Goal: Task Accomplishment & Management: Manage account settings

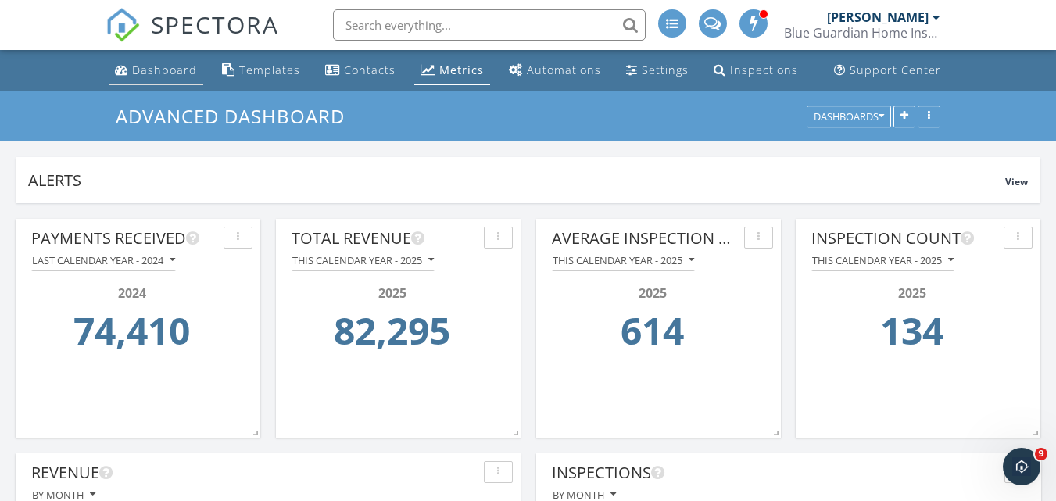
click at [150, 70] on div "Dashboard" at bounding box center [164, 70] width 65 height 15
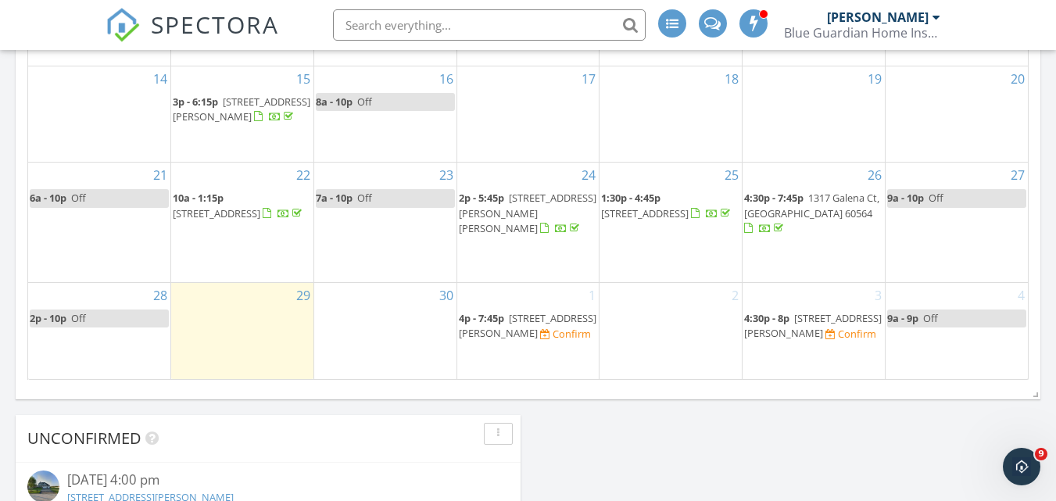
scroll to position [1016, 0]
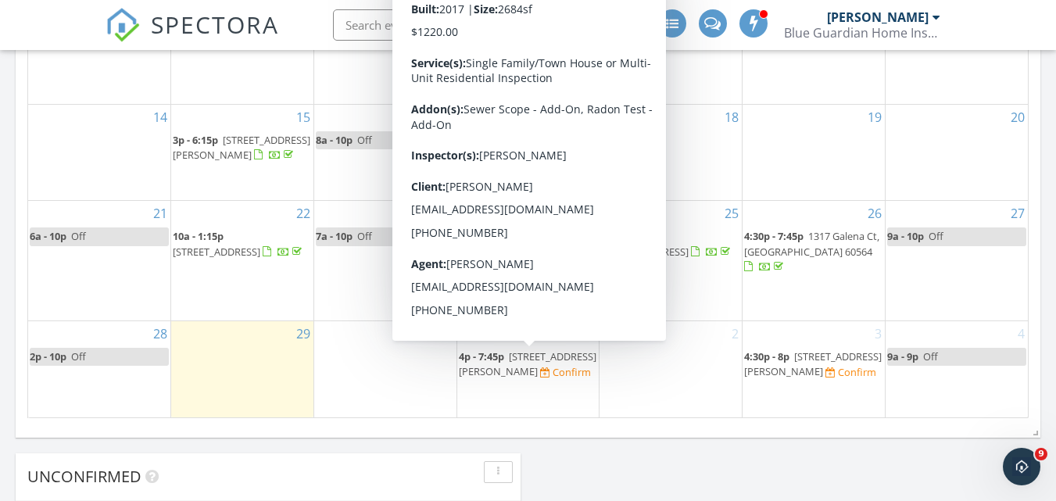
click at [506, 368] on span "[STREET_ADDRESS][PERSON_NAME]" at bounding box center [528, 363] width 138 height 29
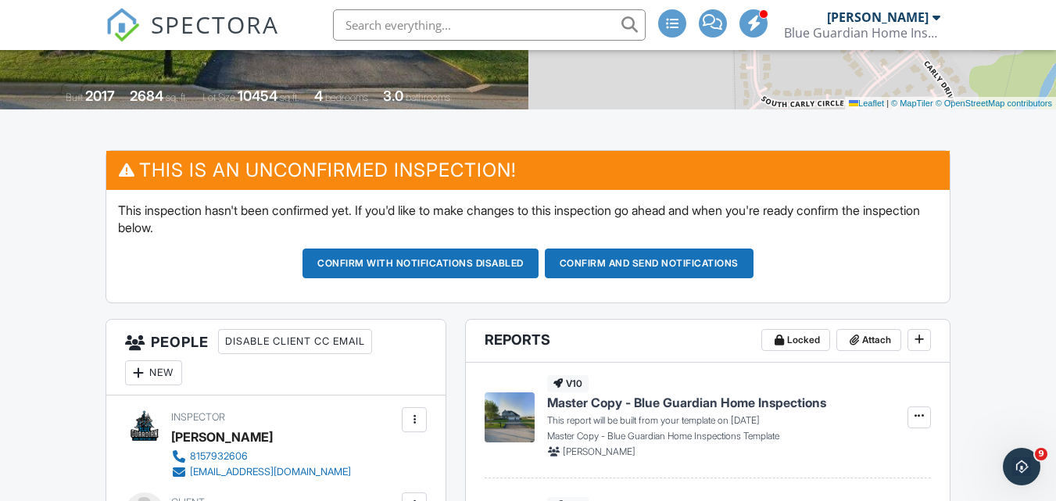
scroll to position [313, 0]
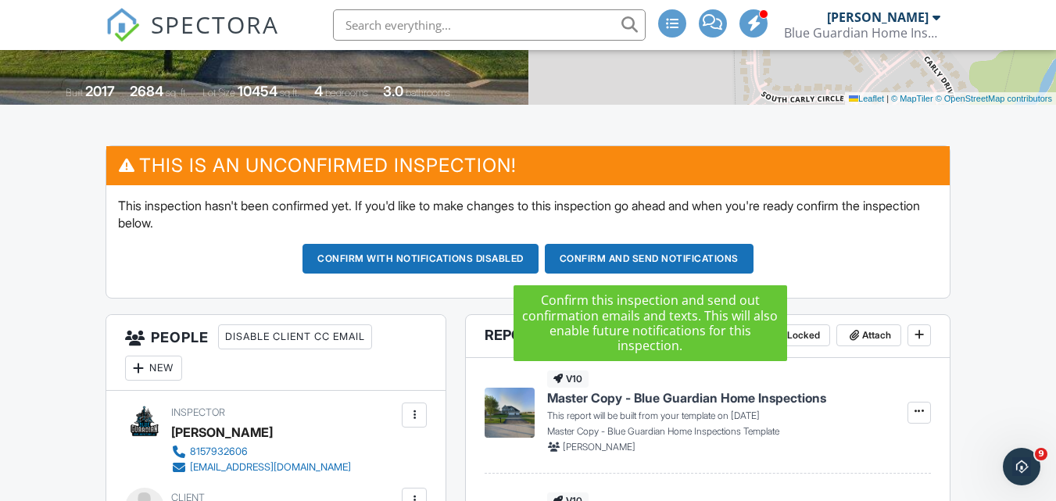
click at [635, 259] on button "Confirm and send notifications" at bounding box center [649, 259] width 209 height 30
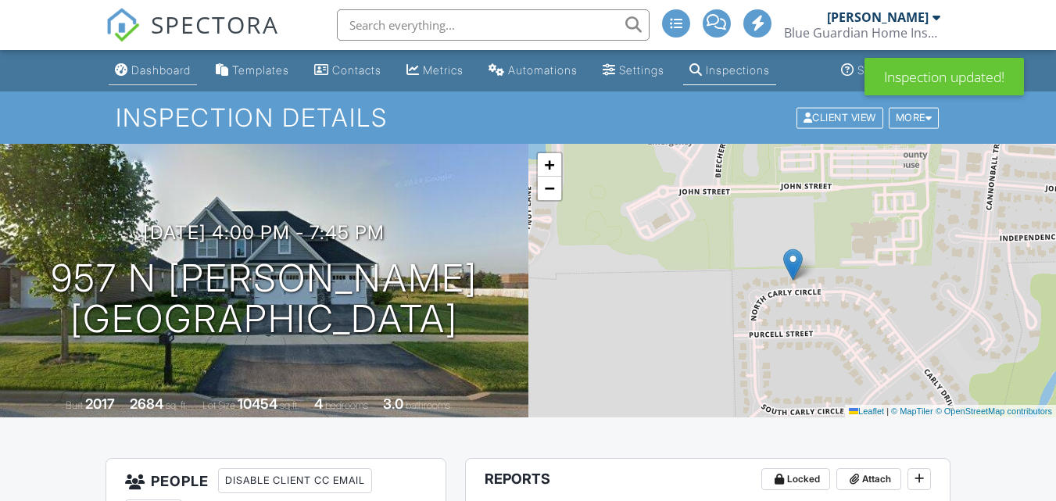
click at [141, 70] on div "Dashboard" at bounding box center [160, 69] width 59 height 13
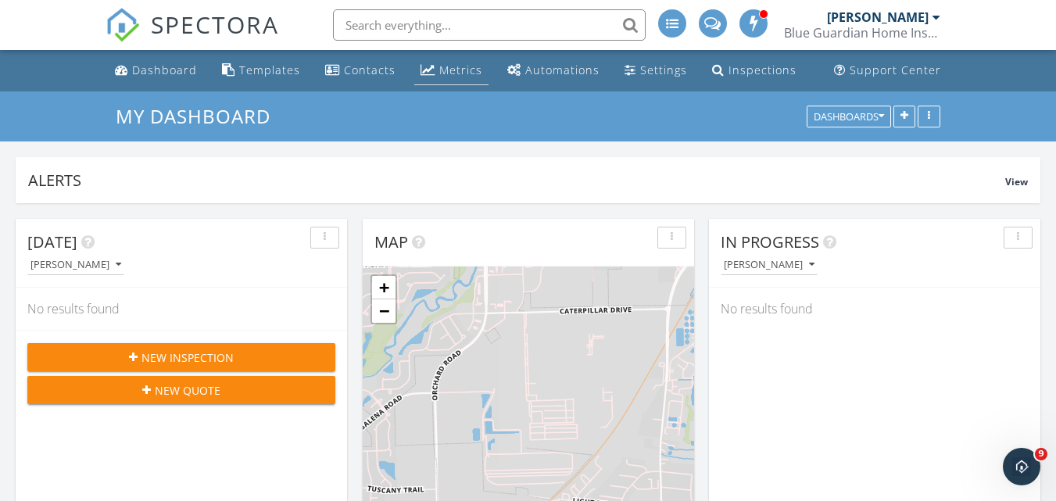
click at [439, 66] on div "Metrics" at bounding box center [460, 70] width 43 height 15
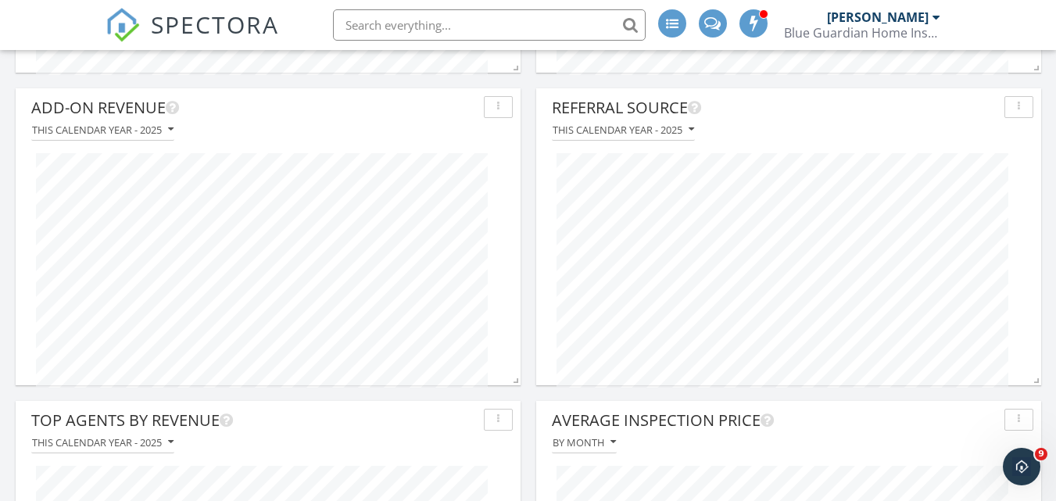
scroll to position [703, 0]
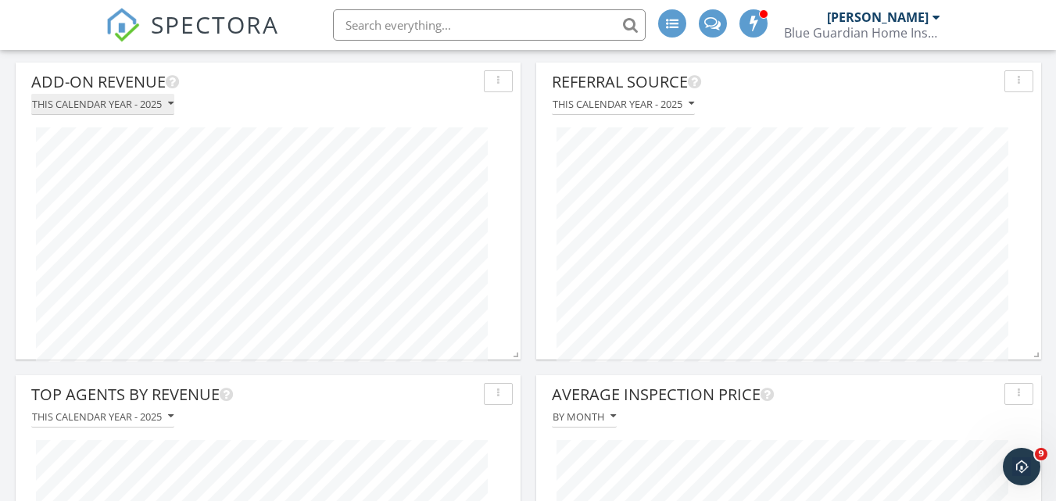
click at [172, 99] on icon "button" at bounding box center [170, 103] width 5 height 11
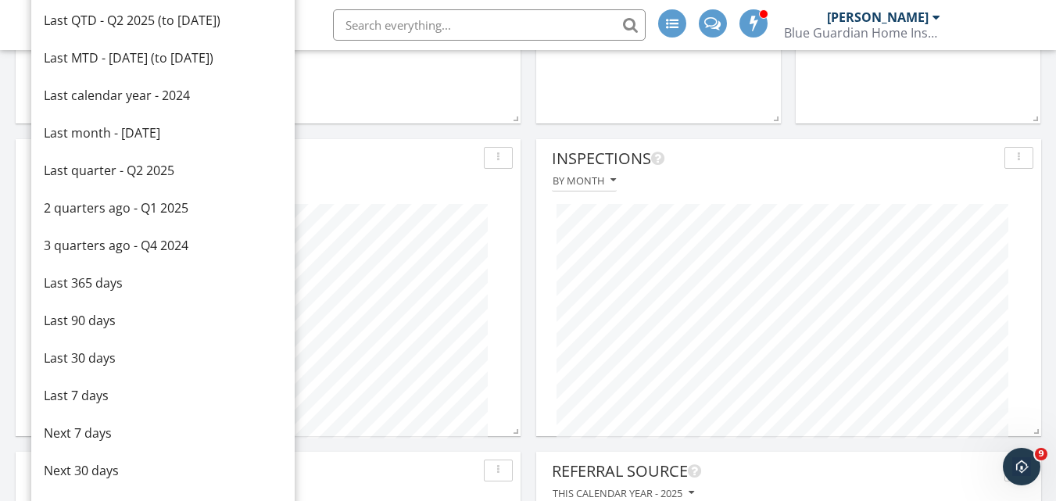
scroll to position [313, 0]
click at [128, 104] on div "Last calendar year - 2024" at bounding box center [163, 97] width 238 height 19
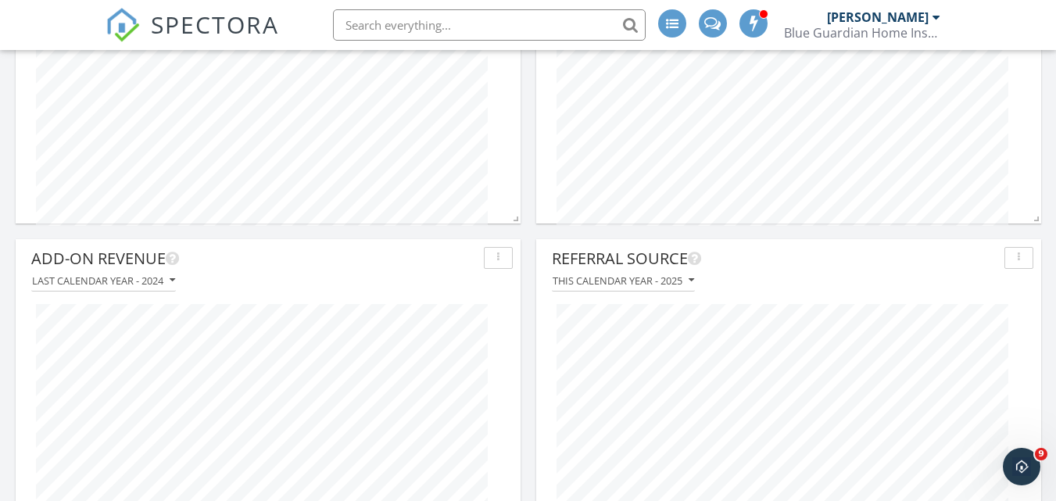
scroll to position [547, 0]
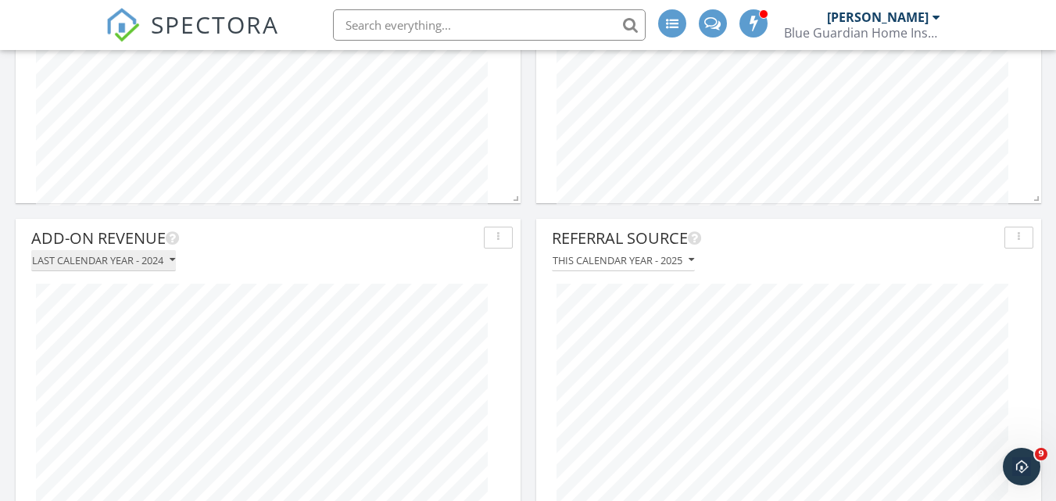
click at [171, 263] on icon "button" at bounding box center [172, 260] width 5 height 11
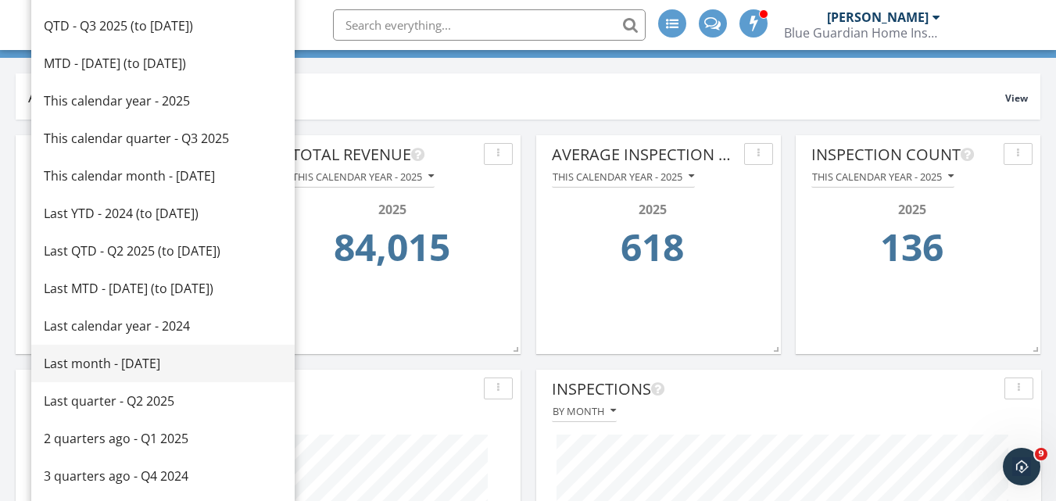
scroll to position [0, 0]
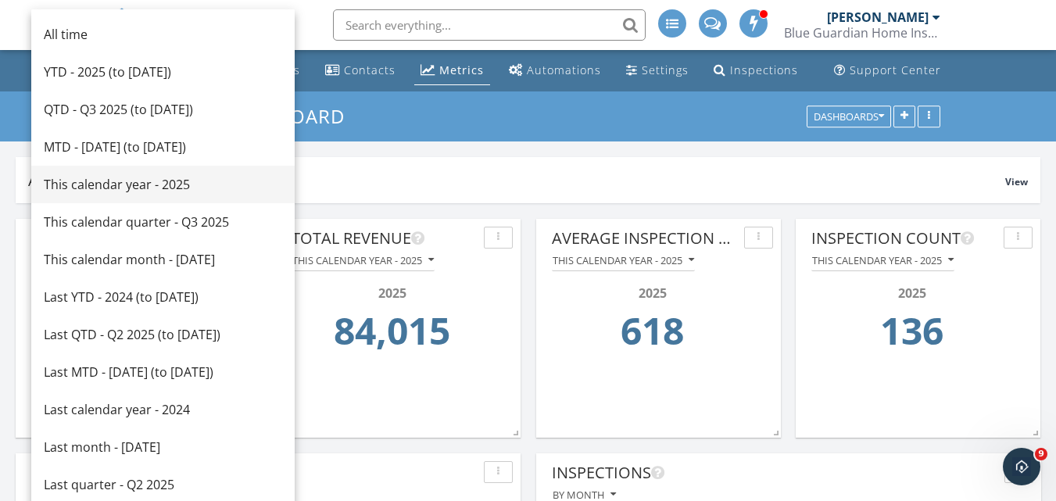
click at [102, 185] on div "This calendar year - 2025" at bounding box center [163, 184] width 238 height 19
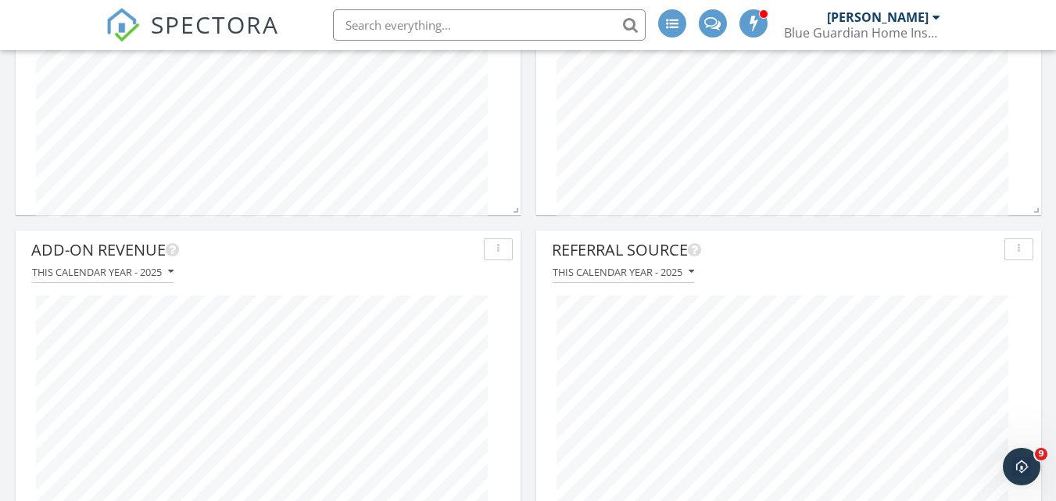
scroll to position [625, 0]
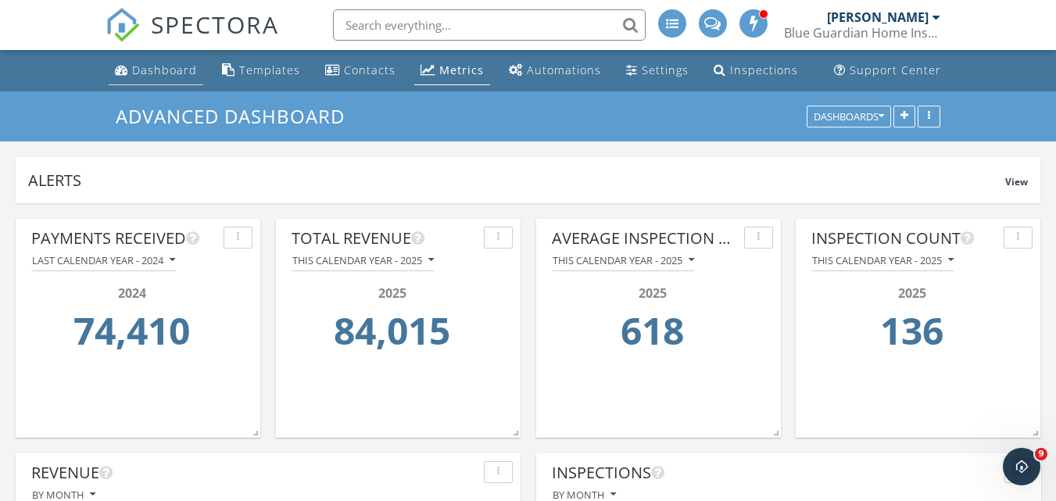
click at [163, 66] on div "Dashboard" at bounding box center [164, 70] width 65 height 15
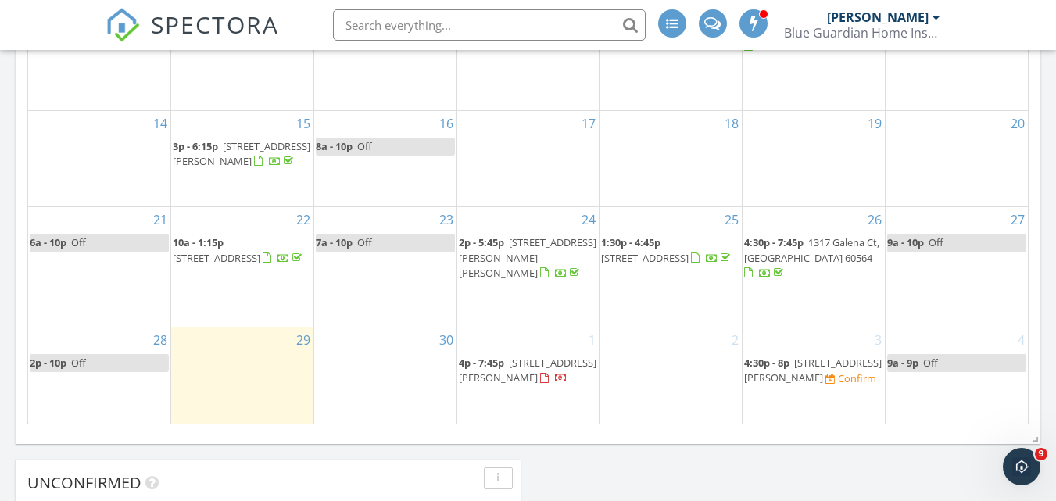
scroll to position [1016, 0]
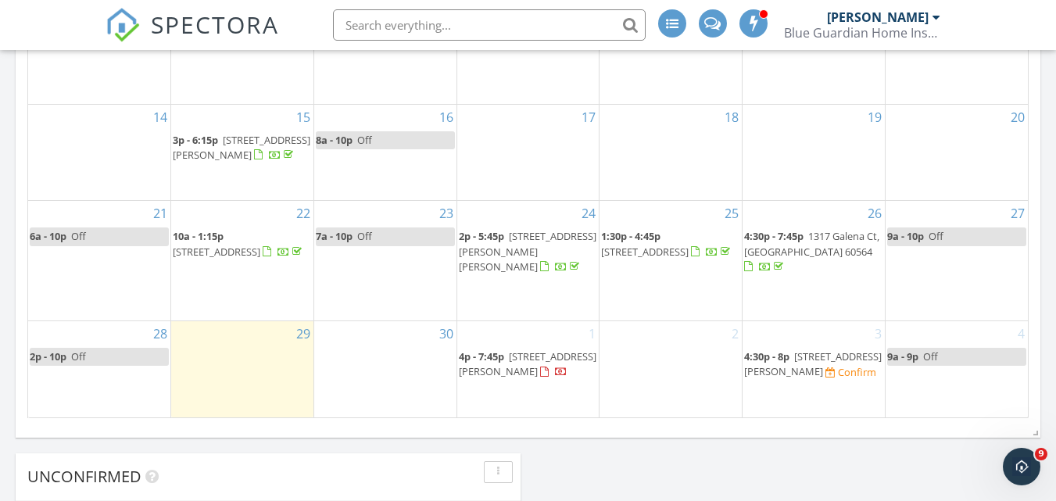
click at [772, 370] on span "[STREET_ADDRESS][PERSON_NAME]" at bounding box center [813, 363] width 138 height 29
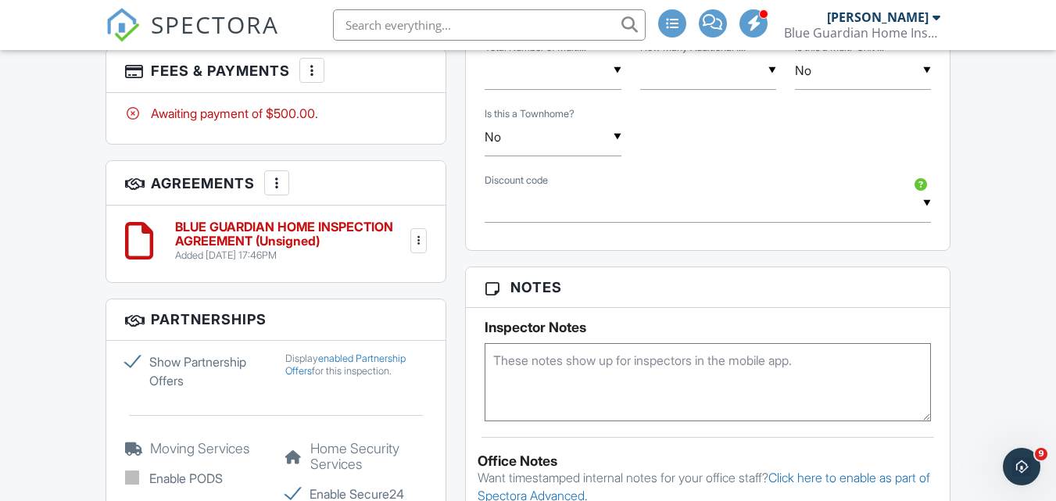
scroll to position [1172, 0]
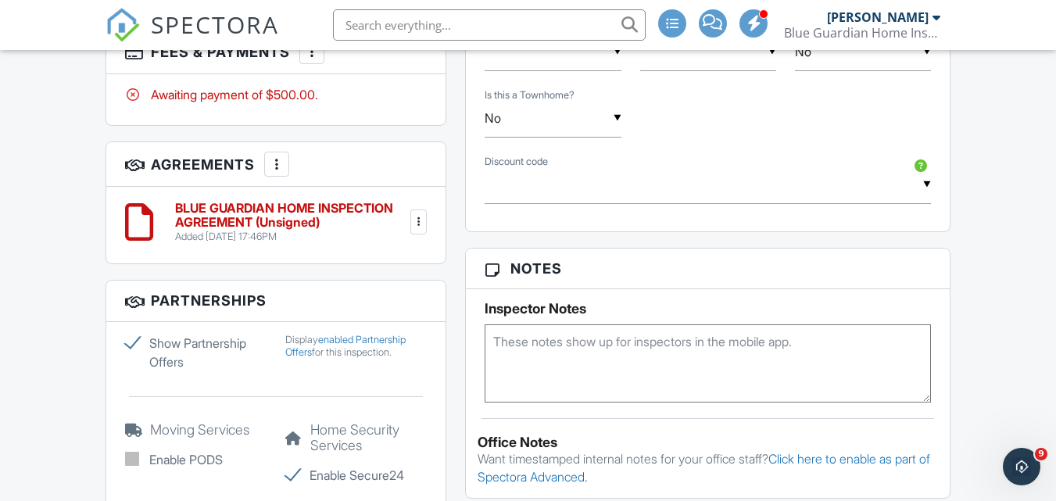
click at [599, 343] on textarea at bounding box center [707, 363] width 445 height 78
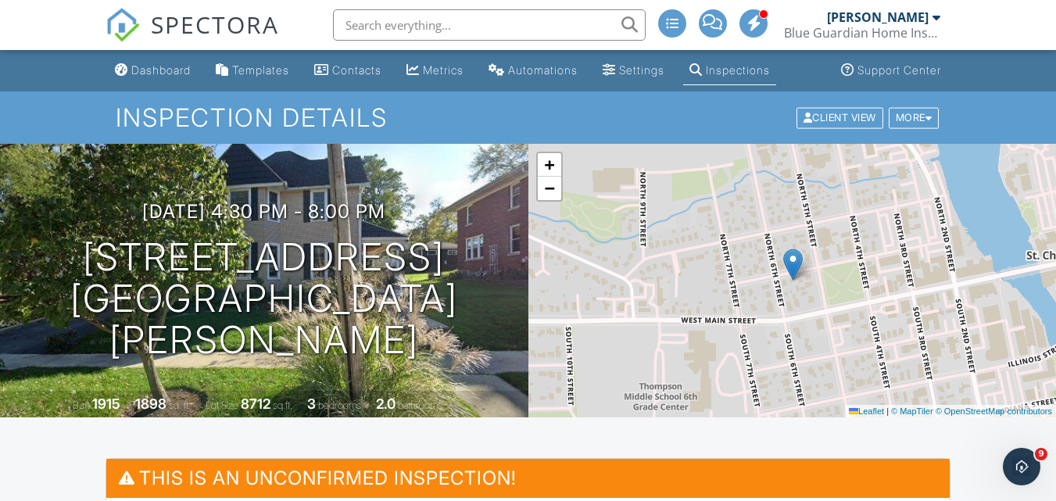
scroll to position [391, 0]
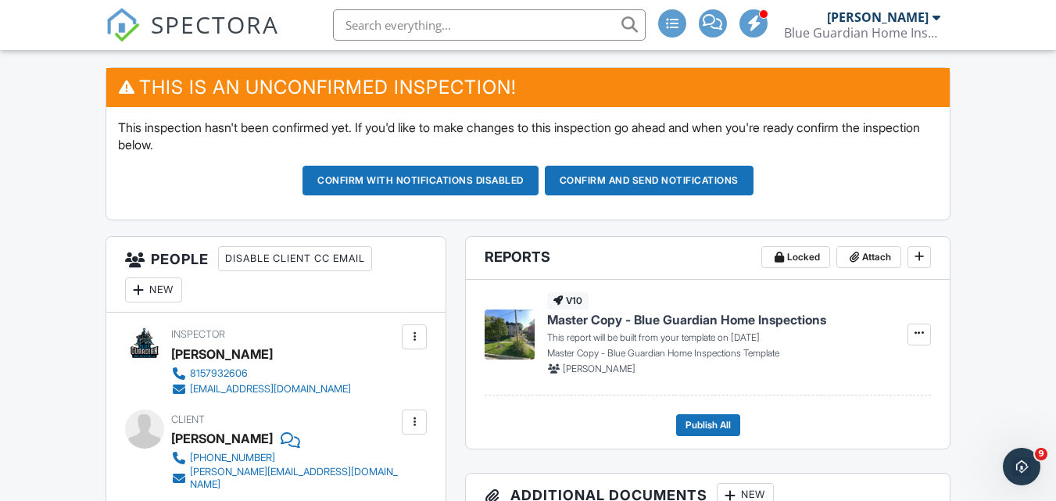
type textarea "Sellers - Jason and Rachel Warden Jason cell - 6309188512"
click at [644, 181] on button "Confirm and send notifications" at bounding box center [649, 181] width 209 height 30
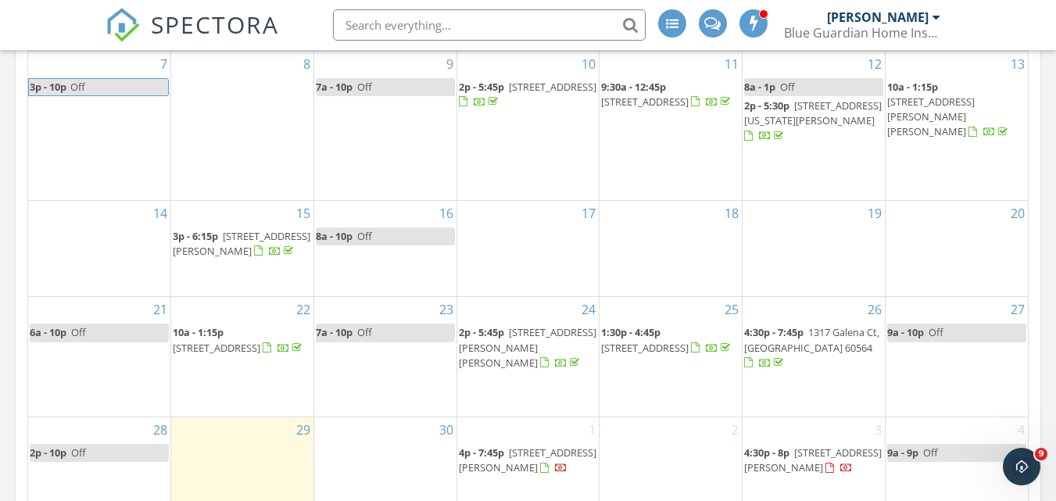
scroll to position [781, 0]
